Goal: Share content

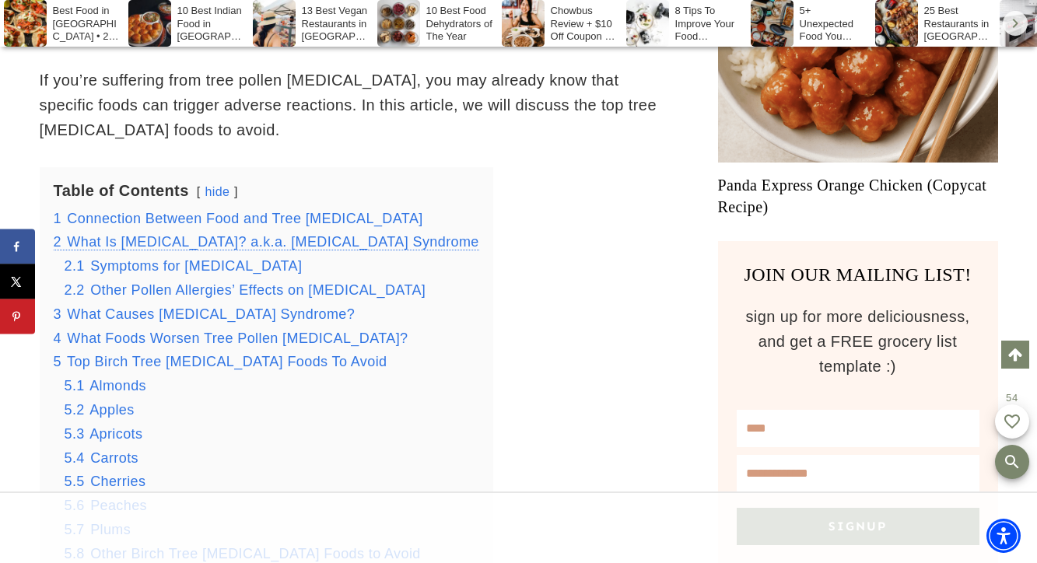
click at [199, 234] on span "What Is [MEDICAL_DATA]? a.k.a. [MEDICAL_DATA] Syndrome" at bounding box center [273, 242] width 412 height 16
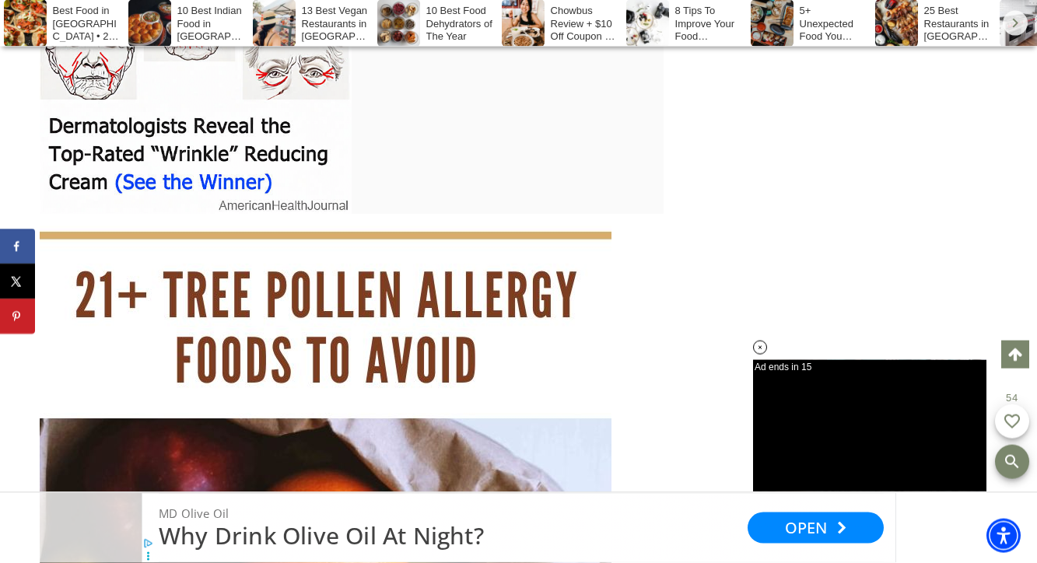
scroll to position [17515, 0]
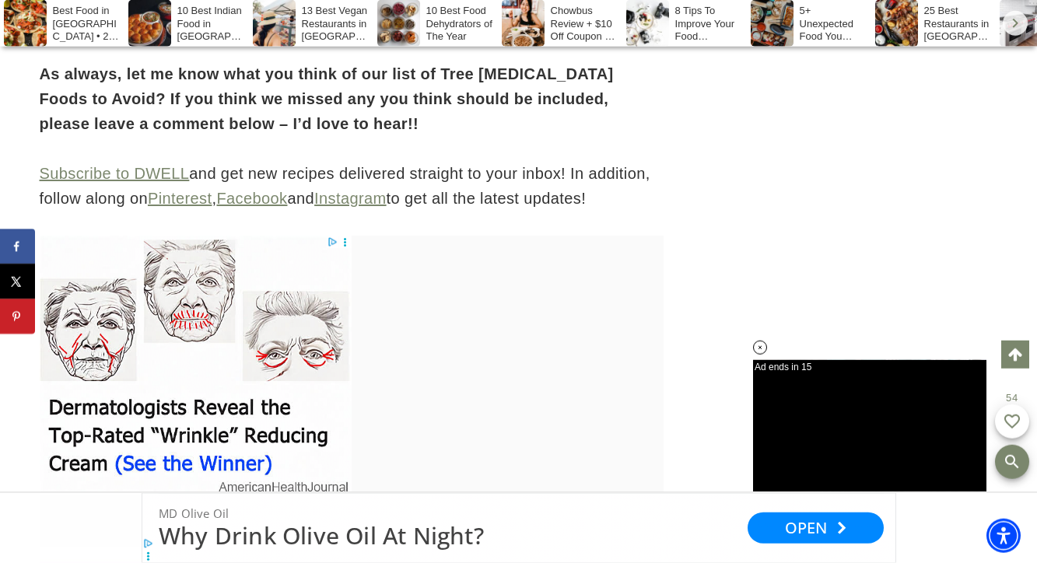
click at [330, 171] on div at bounding box center [518, 281] width 1037 height 563
click at [23, 246] on icon "Share on Facebook" at bounding box center [16, 247] width 16 height 16
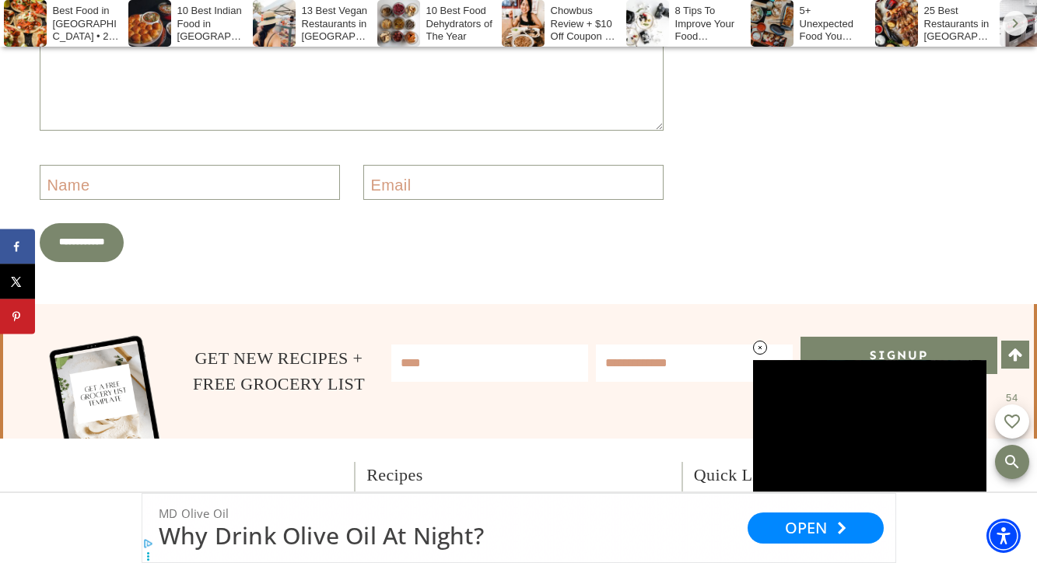
scroll to position [20752, 0]
